Goal: Information Seeking & Learning: Find specific fact

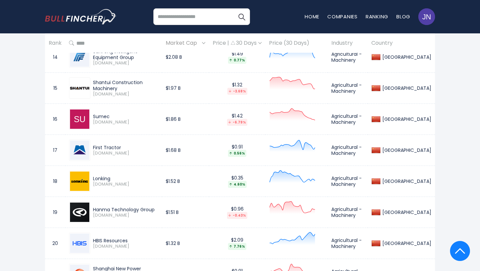
drag, startPoint x: 123, startPoint y: 147, endPoint x: 93, endPoint y: 146, distance: 30.0
click at [93, 146] on div "First Tractor" at bounding box center [125, 147] width 65 height 6
copy div "First Tractor"
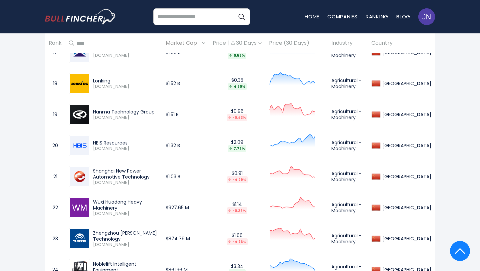
scroll to position [850, 0]
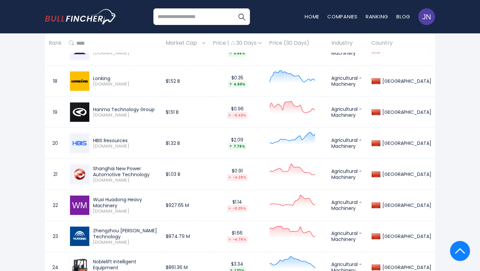
drag, startPoint x: 130, startPoint y: 139, endPoint x: 94, endPoint y: 138, distance: 36.0
click at [94, 138] on div "HBIS Resources" at bounding box center [125, 140] width 65 height 6
copy div "HBIS Resources"
drag, startPoint x: 92, startPoint y: 167, endPoint x: 121, endPoint y: 172, distance: 28.9
click at [122, 174] on div "Shanghai New Power Automotive Technology [DOMAIN_NAME]" at bounding box center [124, 174] width 68 height 18
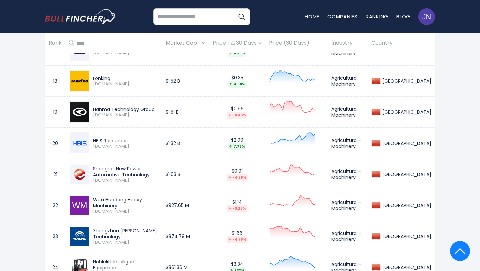
copy div "Shanghai New Power Automotive Technology"
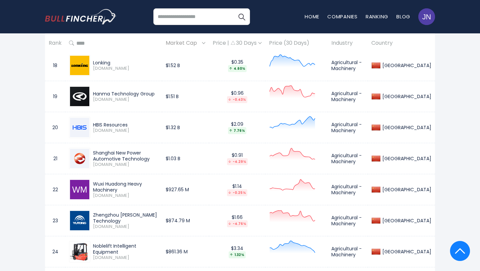
scroll to position [879, 0]
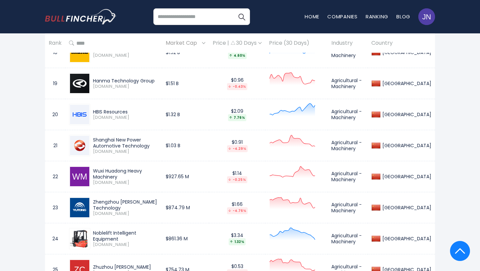
drag, startPoint x: 171, startPoint y: 175, endPoint x: 92, endPoint y: 173, distance: 79.0
click at [92, 173] on div "Wuxi Huadong Heavy Machinery [DOMAIN_NAME]" at bounding box center [124, 177] width 68 height 18
copy div "Wuxi Huadong Heavy Machinery"
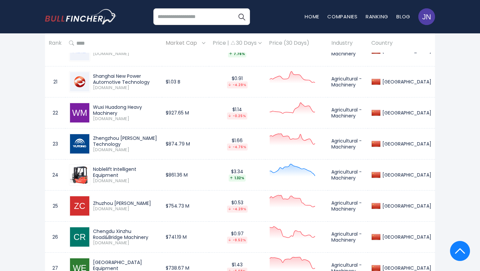
scroll to position [943, 0]
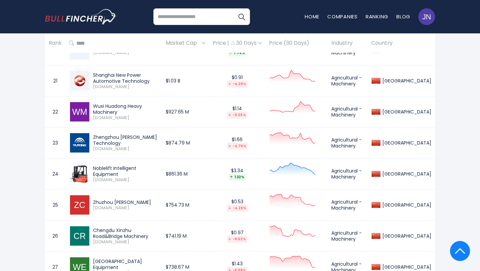
drag, startPoint x: 92, startPoint y: 136, endPoint x: 121, endPoint y: 140, distance: 29.0
click at [121, 141] on div "Zhengzhou [PERSON_NAME] Technology [DOMAIN_NAME]" at bounding box center [124, 143] width 68 height 18
copy div "Zhengzhou [PERSON_NAME] Technology"
drag, startPoint x: 93, startPoint y: 169, endPoint x: 164, endPoint y: 173, distance: 71.2
click at [158, 173] on div "Noblelift Intelligent Equipment" at bounding box center [125, 171] width 65 height 12
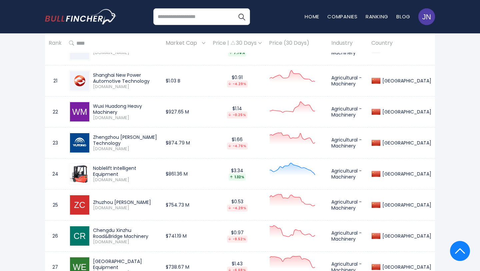
copy div "Noblelift Intelligent Equipment"
